Goal: Complete application form

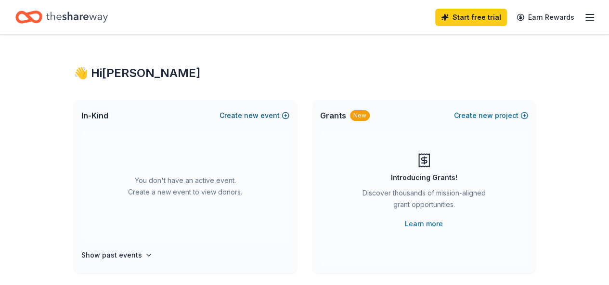
click at [271, 115] on button "Create new event" at bounding box center [254, 116] width 70 height 12
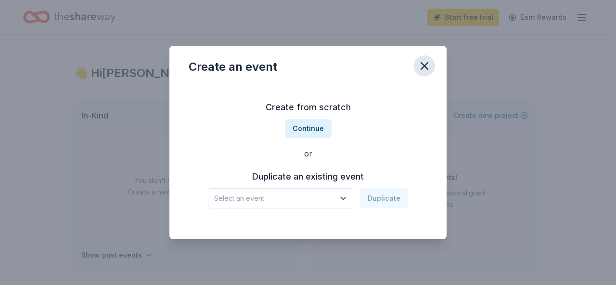
click at [422, 68] on icon "button" at bounding box center [424, 66] width 7 height 7
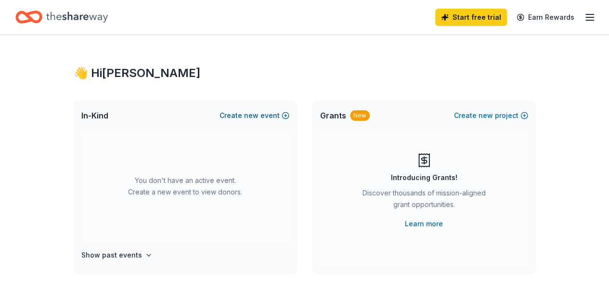
click at [250, 116] on span "new" at bounding box center [251, 116] width 14 height 12
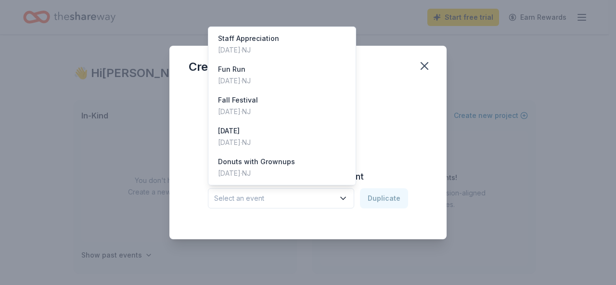
click at [310, 200] on span "Select an event" at bounding box center [274, 198] width 120 height 12
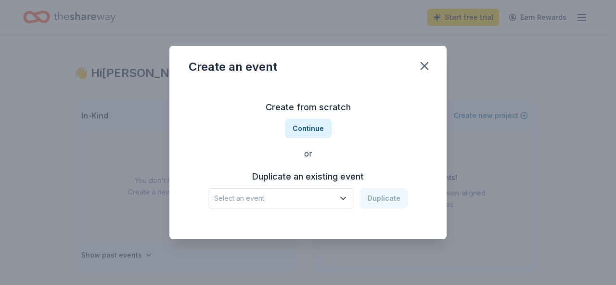
click at [310, 200] on span "Select an event" at bounding box center [274, 198] width 120 height 12
click at [313, 134] on button "Continue" at bounding box center [308, 128] width 47 height 19
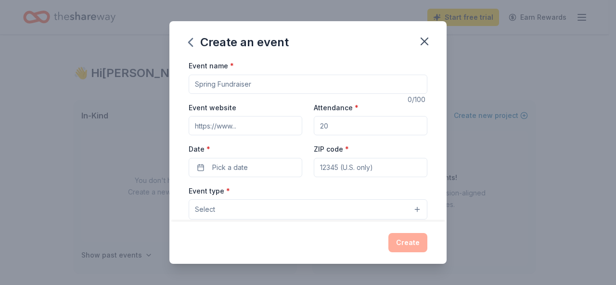
click at [281, 81] on input "Event name *" at bounding box center [308, 84] width 239 height 19
type input "Spring Gift Auction"
click at [260, 124] on input "Event website" at bounding box center [246, 125] width 114 height 19
click at [291, 108] on div "Event website" at bounding box center [246, 119] width 114 height 34
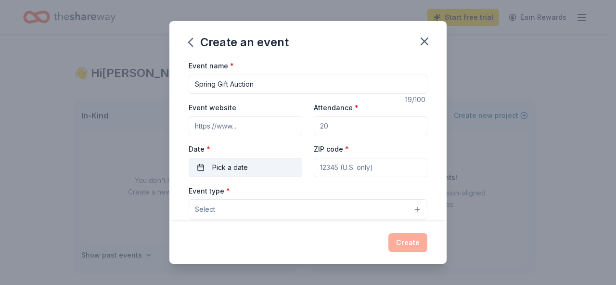
click at [234, 167] on span "Pick a date" at bounding box center [230, 168] width 36 height 12
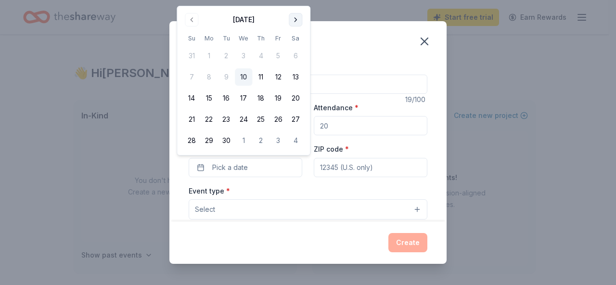
click at [293, 22] on button "Go to next month" at bounding box center [295, 19] width 13 height 13
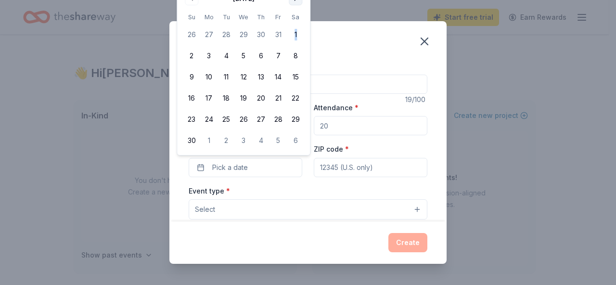
click at [293, 22] on tbody "26 27 28 29 30 31 1 2 3 4 5 6 7 8 9 10 11 12 13 14 15 16 17 18 19 20 21 22 23 2…" at bounding box center [243, 85] width 121 height 127
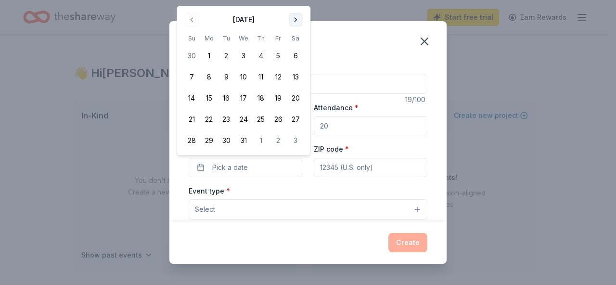
click at [296, 18] on button "Go to next month" at bounding box center [295, 19] width 13 height 13
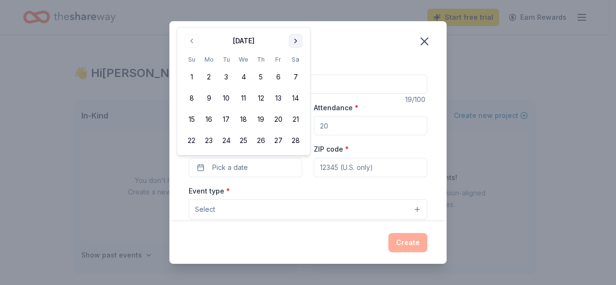
click at [296, 18] on div "Create an event Event name * Spring Gift Auction 19 /100 Event website Attendan…" at bounding box center [308, 142] width 616 height 285
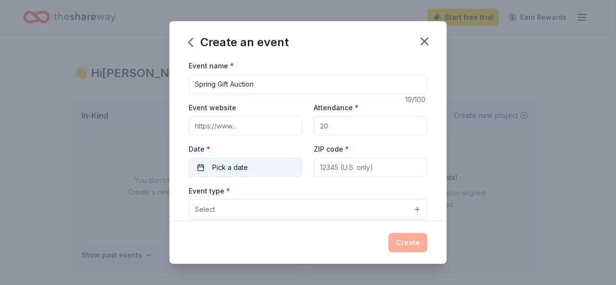
click at [246, 169] on span "Pick a date" at bounding box center [230, 168] width 36 height 12
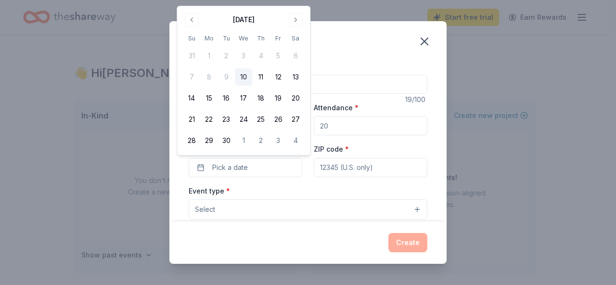
click at [276, 19] on div "[DATE]" at bounding box center [243, 18] width 121 height 13
click at [255, 19] on div "[DATE]" at bounding box center [244, 20] width 22 height 12
click at [294, 20] on button "Go to next month" at bounding box center [295, 19] width 13 height 13
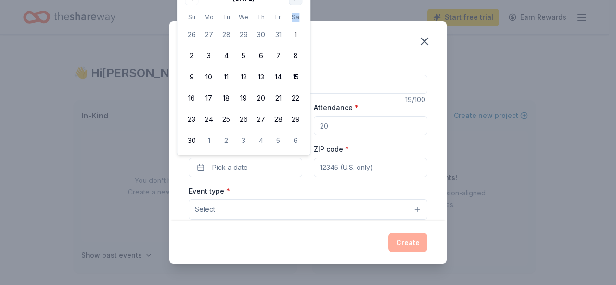
click at [294, 20] on th "Sa" at bounding box center [295, 17] width 17 height 10
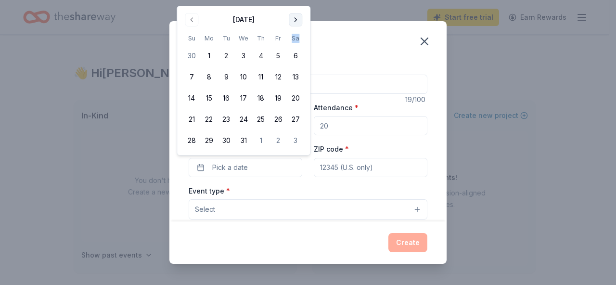
click at [297, 16] on button "Go to next month" at bounding box center [295, 19] width 13 height 13
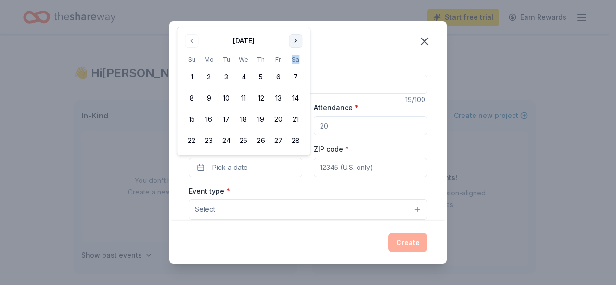
click at [294, 46] on button "Go to next month" at bounding box center [295, 40] width 13 height 13
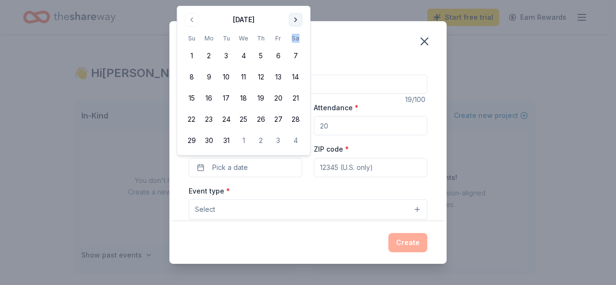
click at [294, 21] on button "Go to next month" at bounding box center [295, 19] width 13 height 13
click at [276, 121] on button "24" at bounding box center [277, 119] width 17 height 17
click at [325, 187] on div "Event type * Select" at bounding box center [308, 202] width 239 height 35
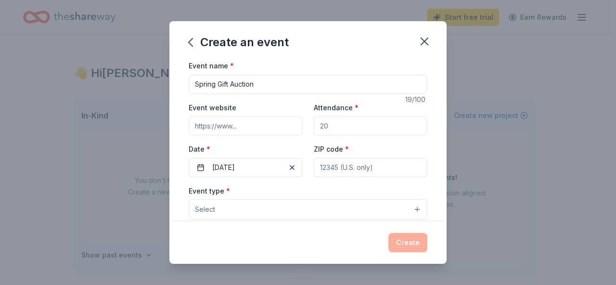
click at [357, 125] on input "Attendance *" at bounding box center [371, 125] width 114 height 19
type input "200"
click at [351, 168] on input "ZIP code *" at bounding box center [371, 167] width 114 height 19
type input "08750"
click at [318, 205] on button "Select" at bounding box center [308, 209] width 239 height 20
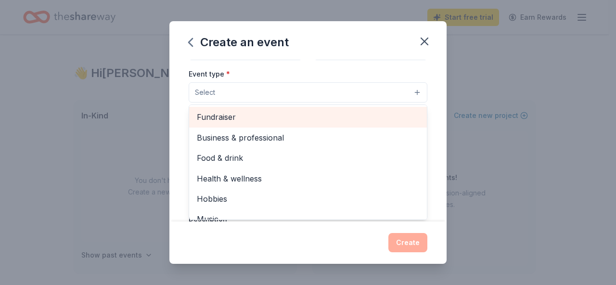
click at [255, 118] on span "Fundraiser" at bounding box center [308, 117] width 222 height 13
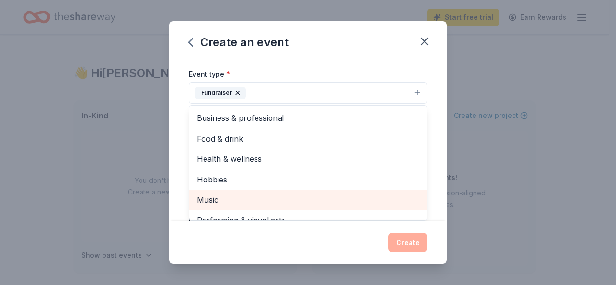
scroll to position [11, 0]
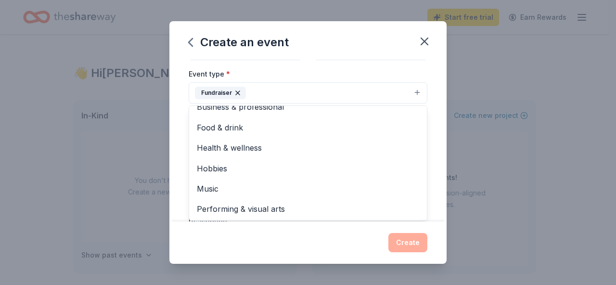
click at [426, 161] on div "Event name * Spring Gift Auction 19 /100 Event website Attendance * 200 Date * …" at bounding box center [307, 141] width 277 height 162
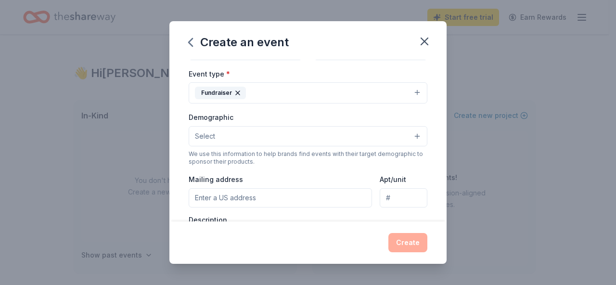
click at [411, 132] on button "Select" at bounding box center [308, 136] width 239 height 20
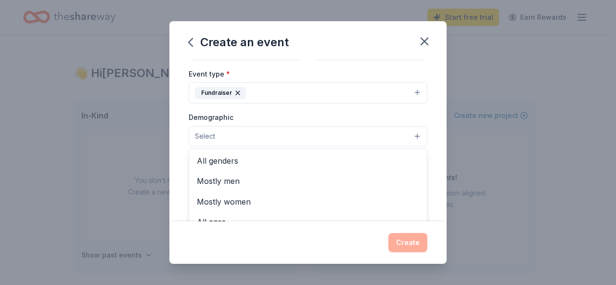
click at [364, 93] on div "Event type * Fundraiser Demographic Select All genders Mostly men Mostly women …" at bounding box center [308, 170] width 239 height 204
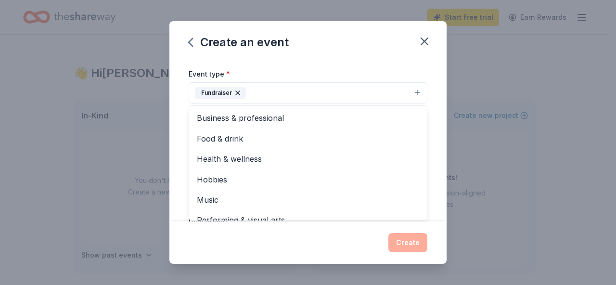
click at [383, 94] on button "Fundraiser" at bounding box center [308, 92] width 239 height 21
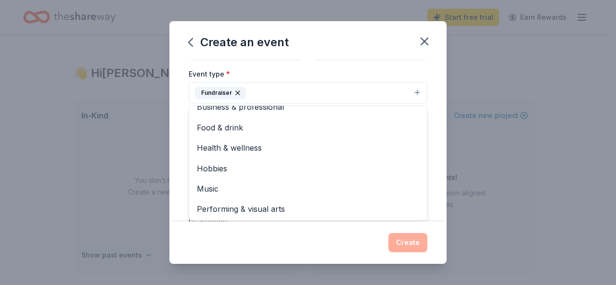
click at [429, 149] on div "Event name * Spring Gift Auction 19 /100 Event website Attendance * 200 Date * …" at bounding box center [307, 141] width 277 height 162
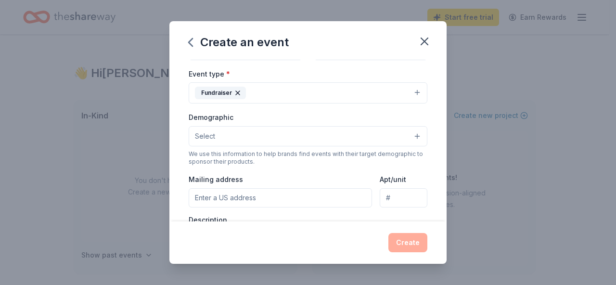
click at [293, 136] on button "Select" at bounding box center [308, 136] width 239 height 20
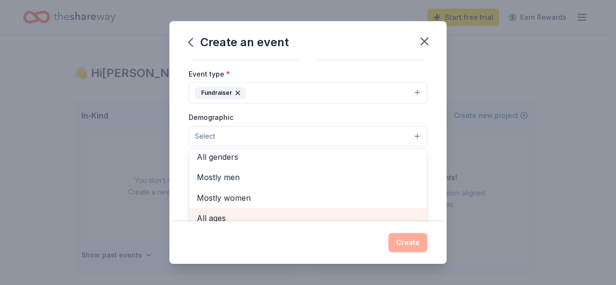
scroll to position [0, 0]
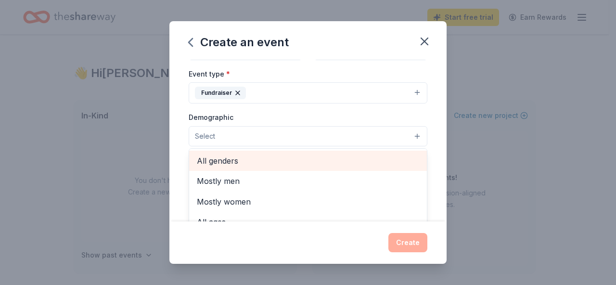
click at [249, 156] on span "All genders" at bounding box center [308, 160] width 222 height 13
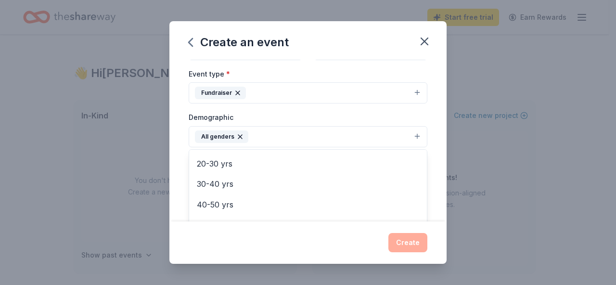
scroll to position [102, 0]
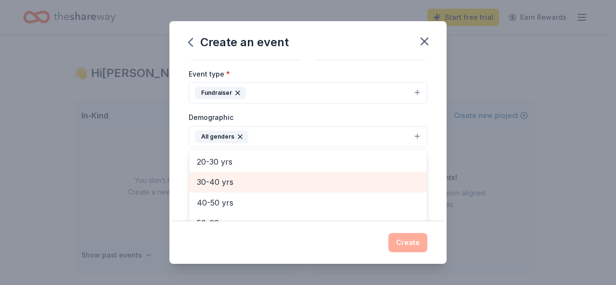
click at [292, 180] on span "30-40 yrs" at bounding box center [308, 182] width 222 height 13
click at [260, 179] on span "40-50 yrs" at bounding box center [308, 182] width 222 height 13
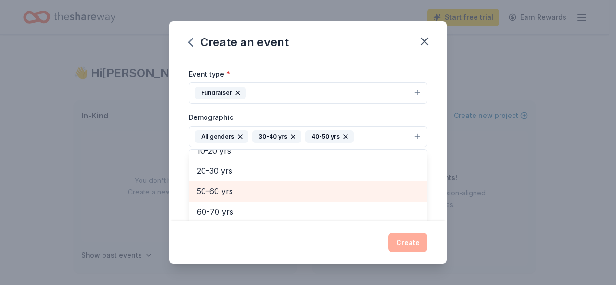
click at [248, 194] on span "50-60 yrs" at bounding box center [308, 191] width 222 height 13
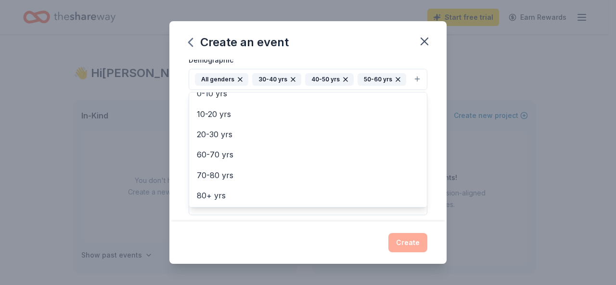
scroll to position [175, 0]
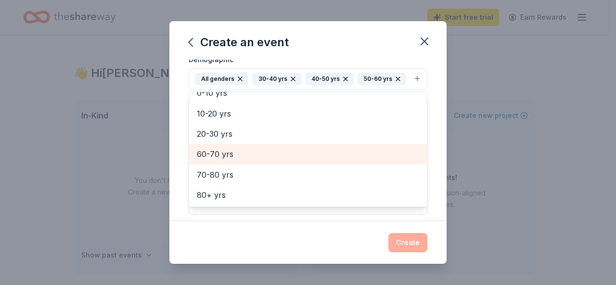
click at [250, 153] on span "60-70 yrs" at bounding box center [308, 154] width 222 height 13
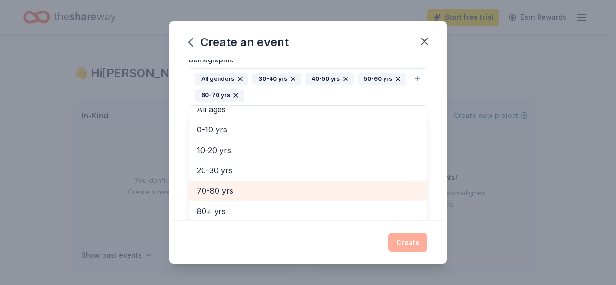
click at [219, 187] on span "70-80 yrs" at bounding box center [308, 190] width 222 height 13
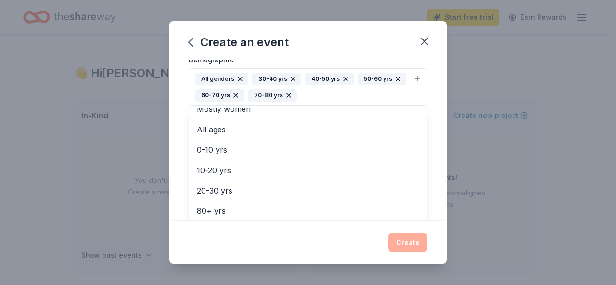
click at [430, 117] on div "Event name * Spring Gift Auction 19 /100 Event website Attendance * 200 Date * …" at bounding box center [307, 141] width 277 height 162
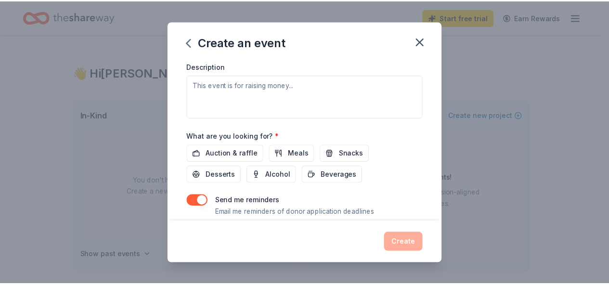
scroll to position [313, 0]
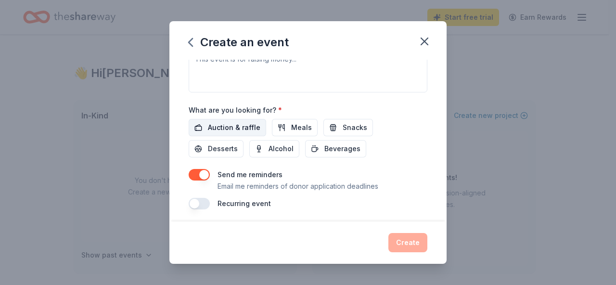
click at [251, 125] on span "Auction & raffle" at bounding box center [234, 128] width 52 height 12
click at [403, 244] on button "Create" at bounding box center [407, 242] width 39 height 19
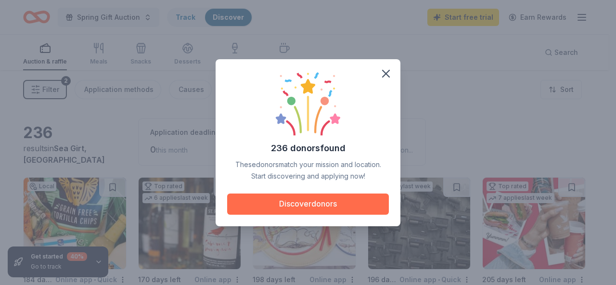
click at [342, 207] on button "Discover donors" at bounding box center [308, 203] width 162 height 21
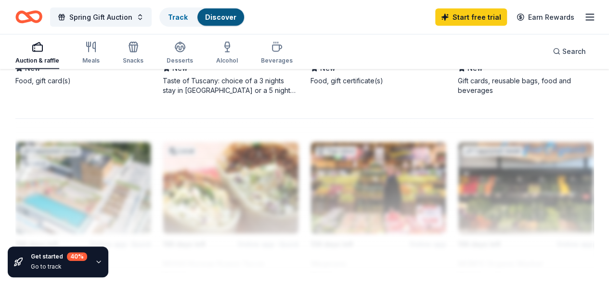
scroll to position [991, 0]
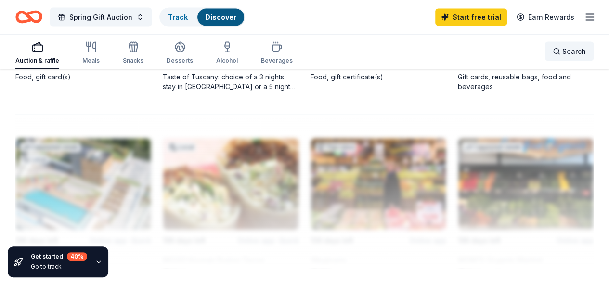
click at [565, 51] on span "Search" at bounding box center [574, 52] width 24 height 12
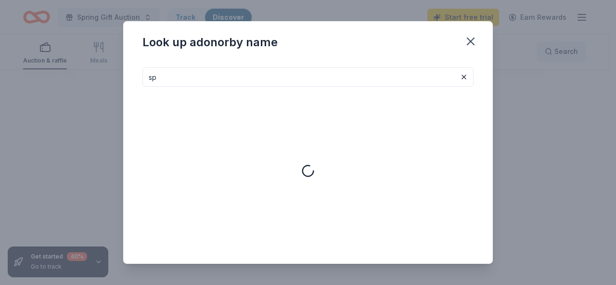
type input "s"
type input "g"
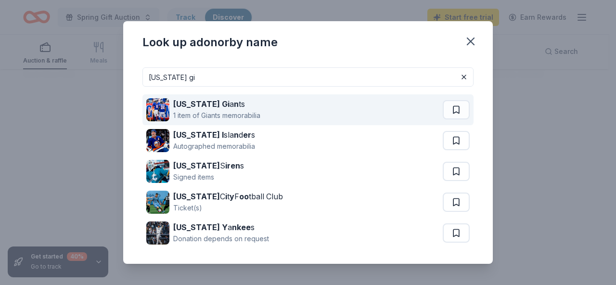
click at [251, 119] on div "1 item of Giants memorabilia" at bounding box center [216, 116] width 87 height 12
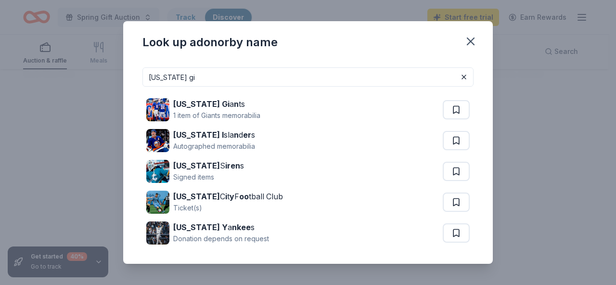
click at [263, 75] on input "[US_STATE] gi" at bounding box center [307, 76] width 331 height 19
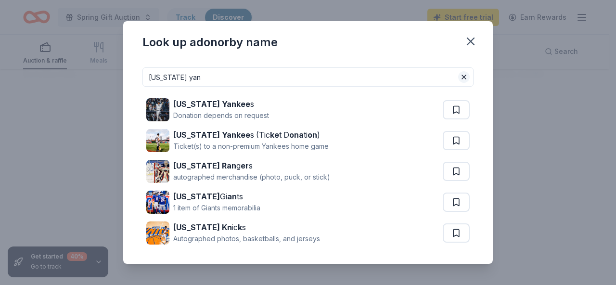
type input "[US_STATE] yan"
click at [458, 78] on button at bounding box center [464, 77] width 12 height 12
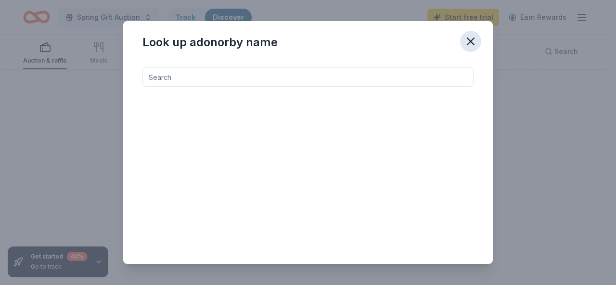
click at [470, 39] on icon "button" at bounding box center [470, 41] width 13 height 13
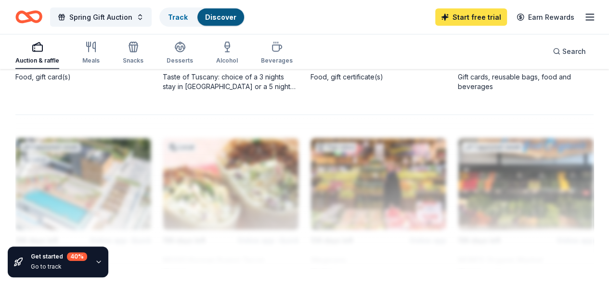
click at [456, 17] on link "Start free trial" at bounding box center [471, 17] width 72 height 17
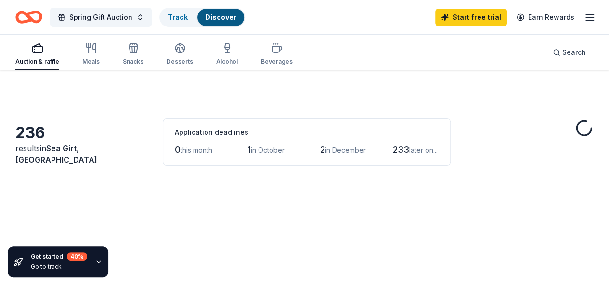
scroll to position [991, 0]
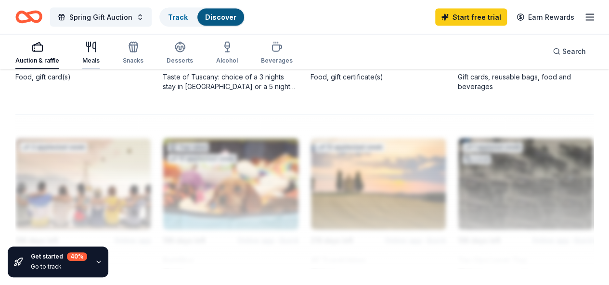
click at [91, 52] on div "button" at bounding box center [90, 47] width 17 height 12
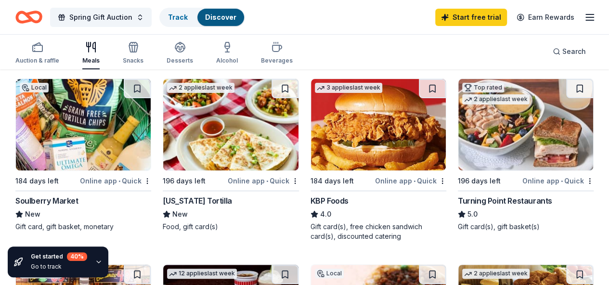
scroll to position [99, 0]
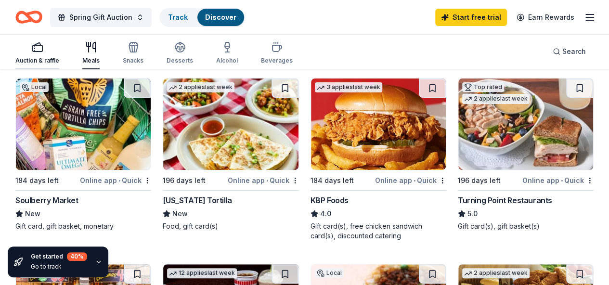
click at [43, 48] on icon "button" at bounding box center [38, 47] width 12 height 12
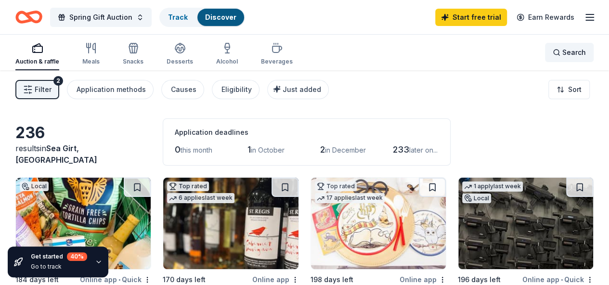
click at [562, 55] on span "Search" at bounding box center [574, 53] width 24 height 12
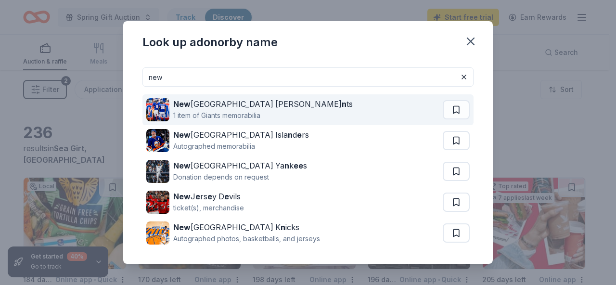
type input "new"
click at [350, 109] on div "New York Gia n ts 1 item of Giants memorabilia" at bounding box center [294, 109] width 296 height 31
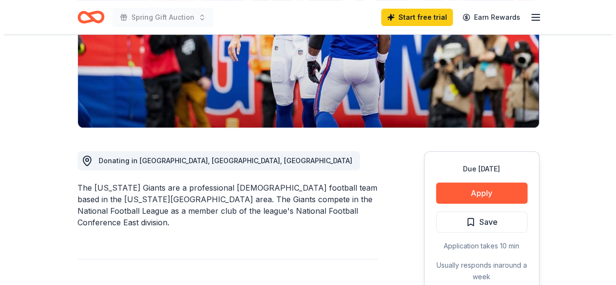
scroll to position [165, 0]
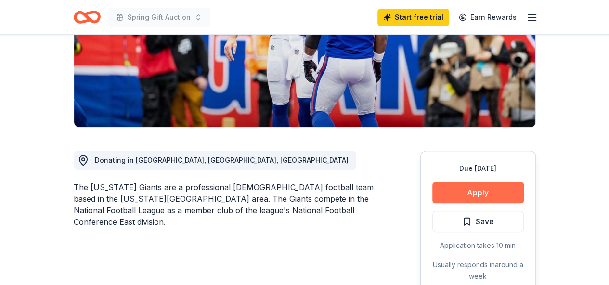
click at [480, 198] on button "Apply" at bounding box center [477, 192] width 91 height 21
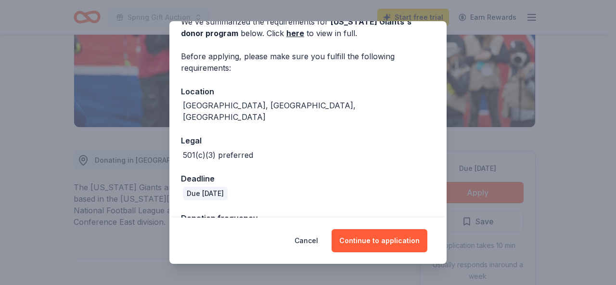
scroll to position [72, 0]
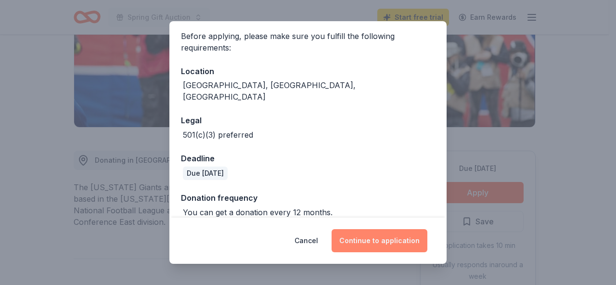
click at [390, 238] on button "Continue to application" at bounding box center [379, 240] width 96 height 23
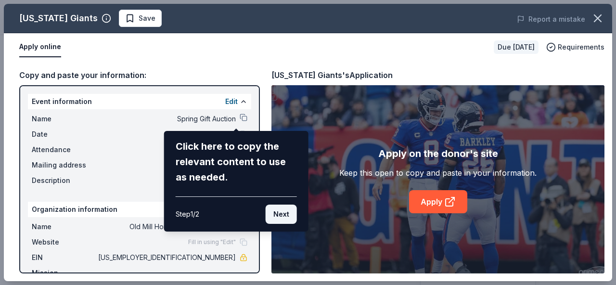
click at [280, 215] on button "Next" at bounding box center [281, 213] width 31 height 19
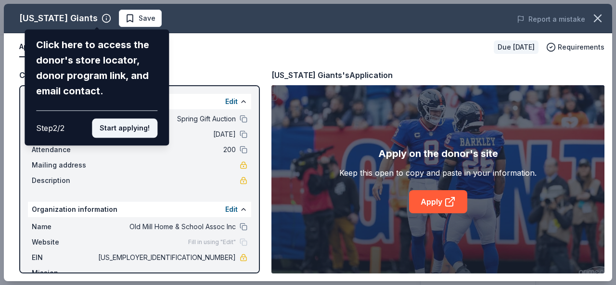
click at [133, 126] on button "Start applying!" at bounding box center [124, 127] width 65 height 19
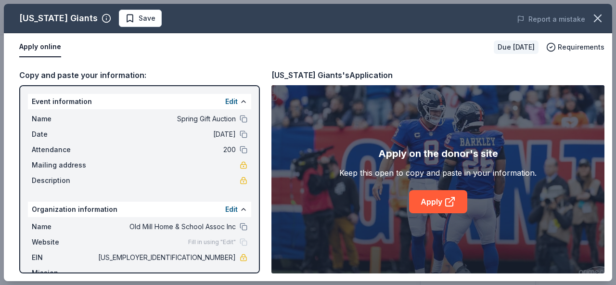
click at [446, 205] on div "[US_STATE] Giants Save Report a mistake Apply online Due [DATE] Requirements Co…" at bounding box center [308, 142] width 608 height 277
click at [242, 58] on div "Apply online Due in 170 days Requirements" at bounding box center [308, 47] width 608 height 28
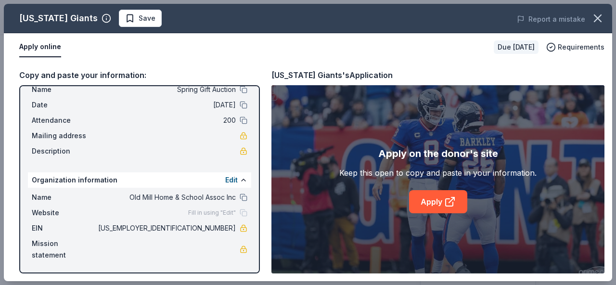
scroll to position [0, 0]
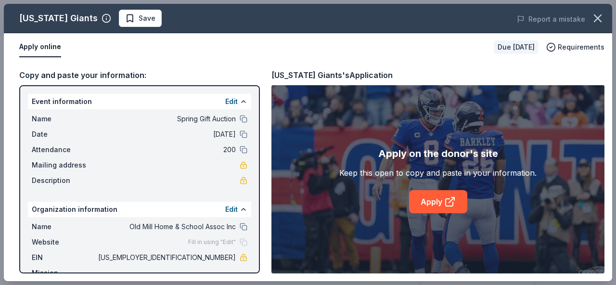
click at [214, 163] on div "Mailing address" at bounding box center [140, 165] width 216 height 12
click at [80, 164] on span "Mailing address" at bounding box center [64, 165] width 64 height 12
click at [443, 197] on link "Apply" at bounding box center [438, 201] width 58 height 23
drag, startPoint x: 191, startPoint y: 257, endPoint x: 216, endPoint y: 257, distance: 25.5
click at [216, 257] on span "22-3703514" at bounding box center [166, 258] width 140 height 12
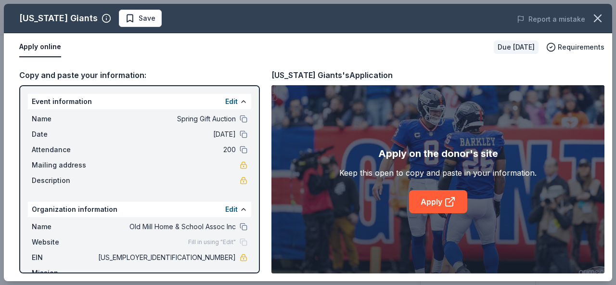
click at [203, 259] on span "22-3703514" at bounding box center [166, 258] width 140 height 12
